Goal: Task Accomplishment & Management: Complete application form

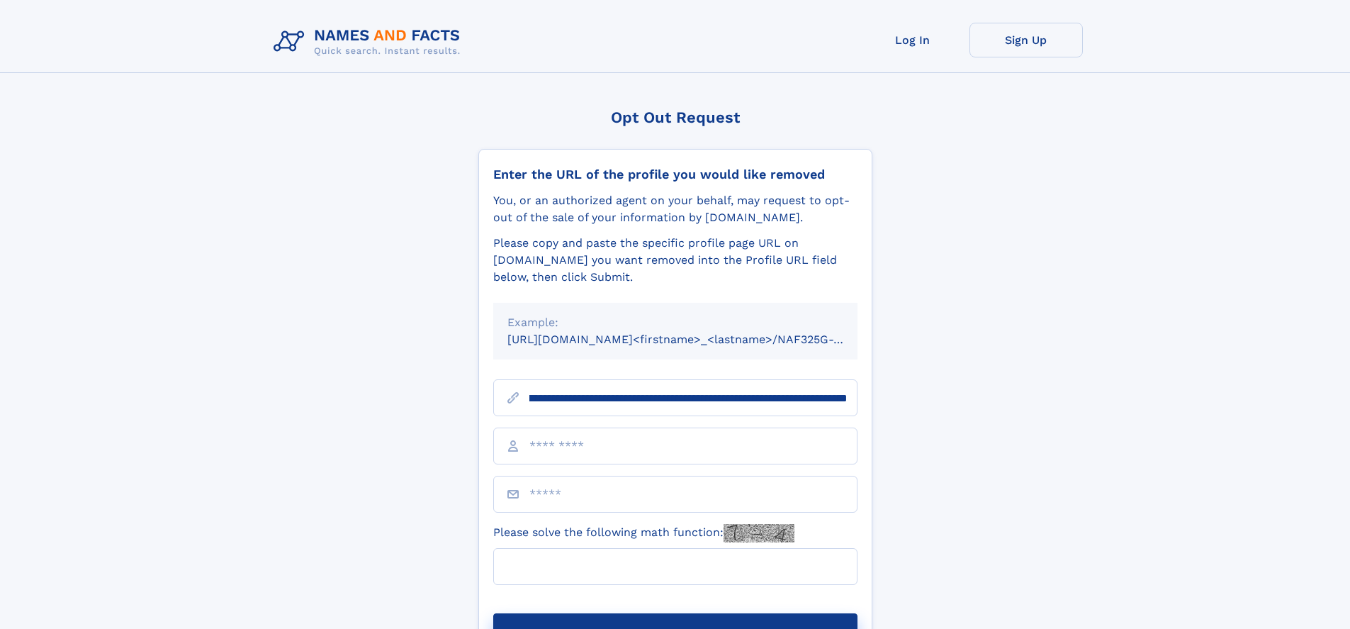
scroll to position [0, 142]
type input "**********"
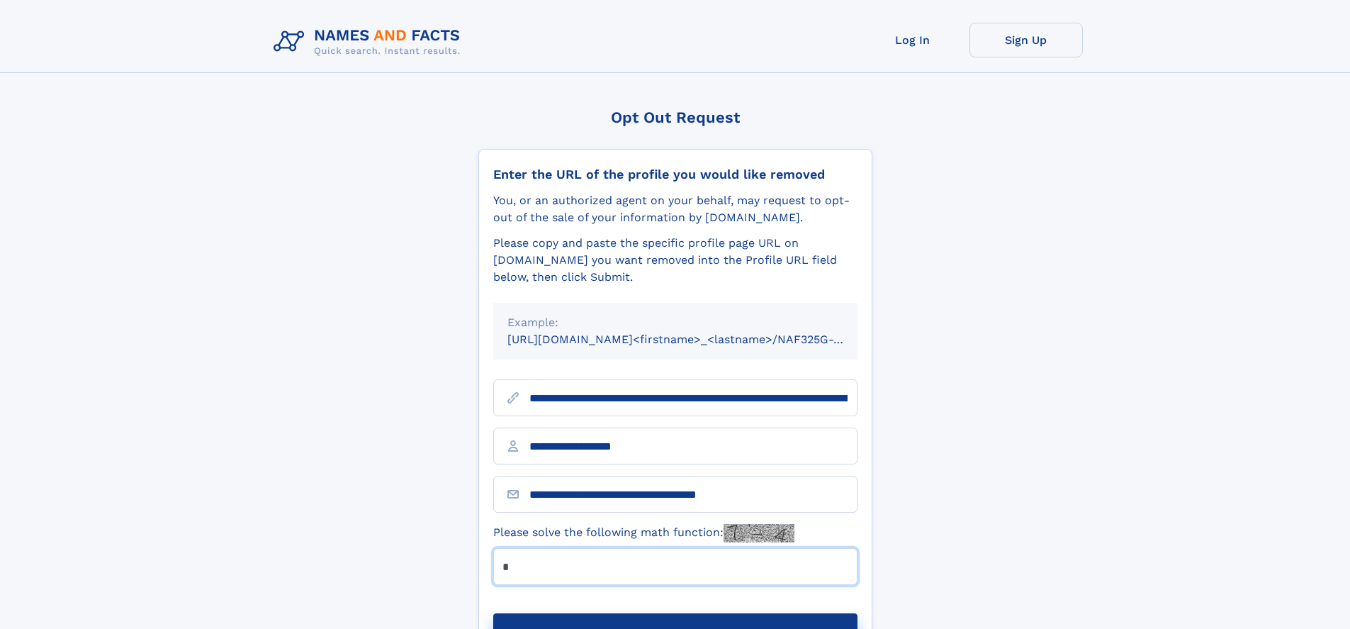
type input "*"
click at [675, 613] on button "Submit Opt Out Request" at bounding box center [675, 635] width 364 height 45
